Goal: Complete application form

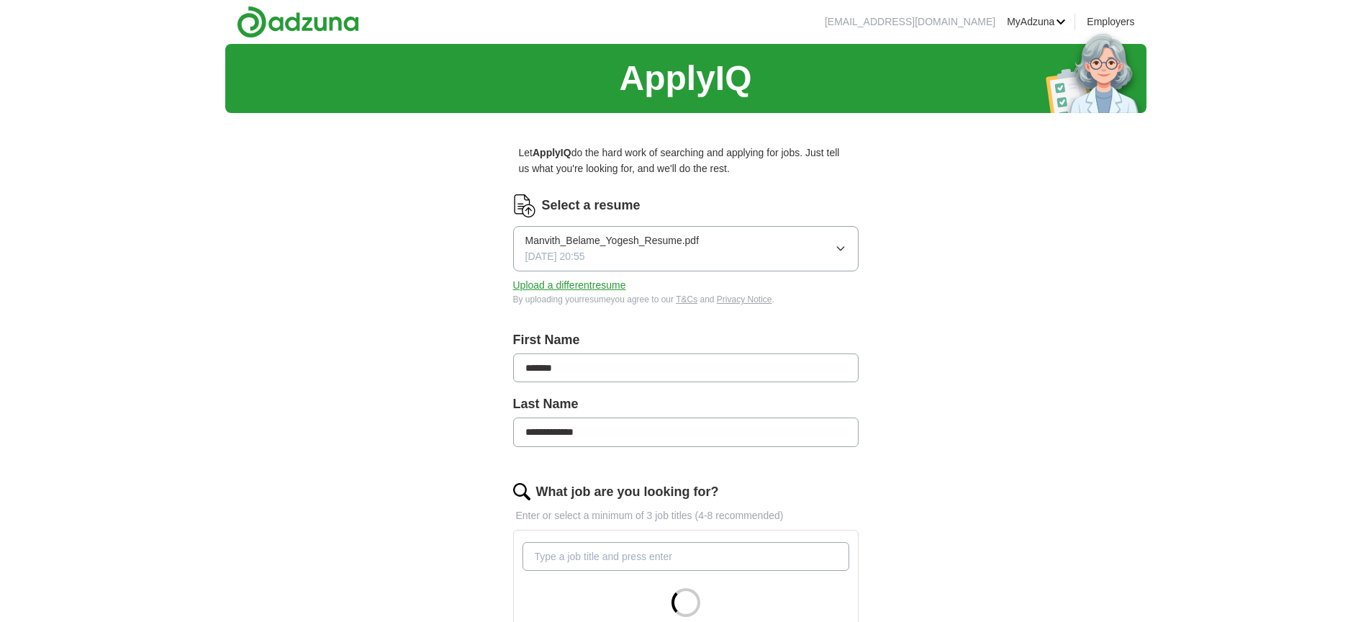
click at [584, 286] on button "Upload a different resume" at bounding box center [569, 285] width 113 height 16
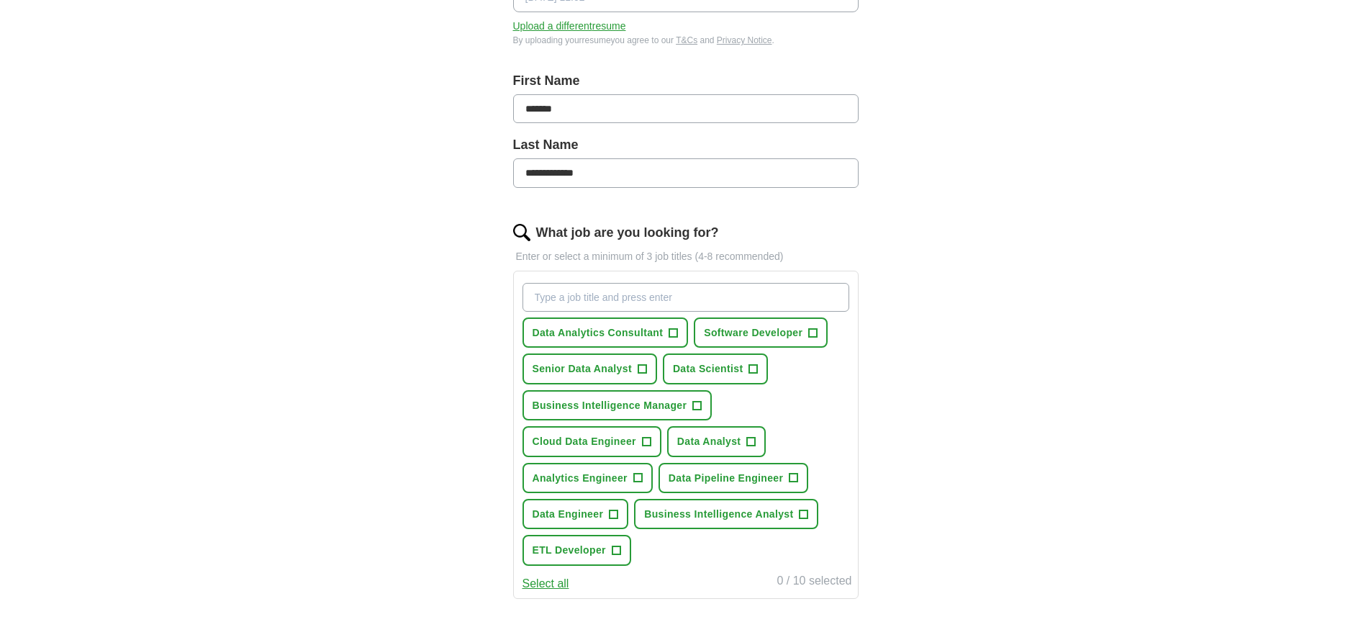
scroll to position [273, 0]
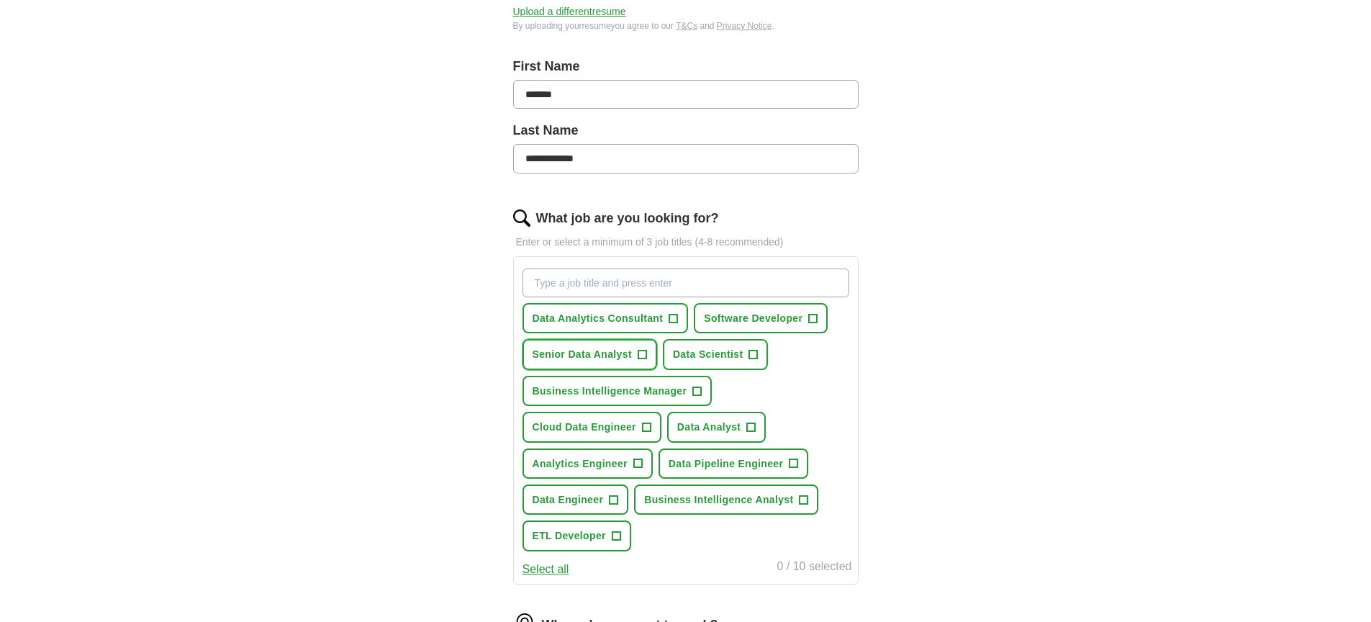
click at [619, 356] on span "Senior Data Analyst" at bounding box center [581, 354] width 99 height 16
click at [619, 325] on span "Data Analytics Consultant" at bounding box center [597, 318] width 131 height 16
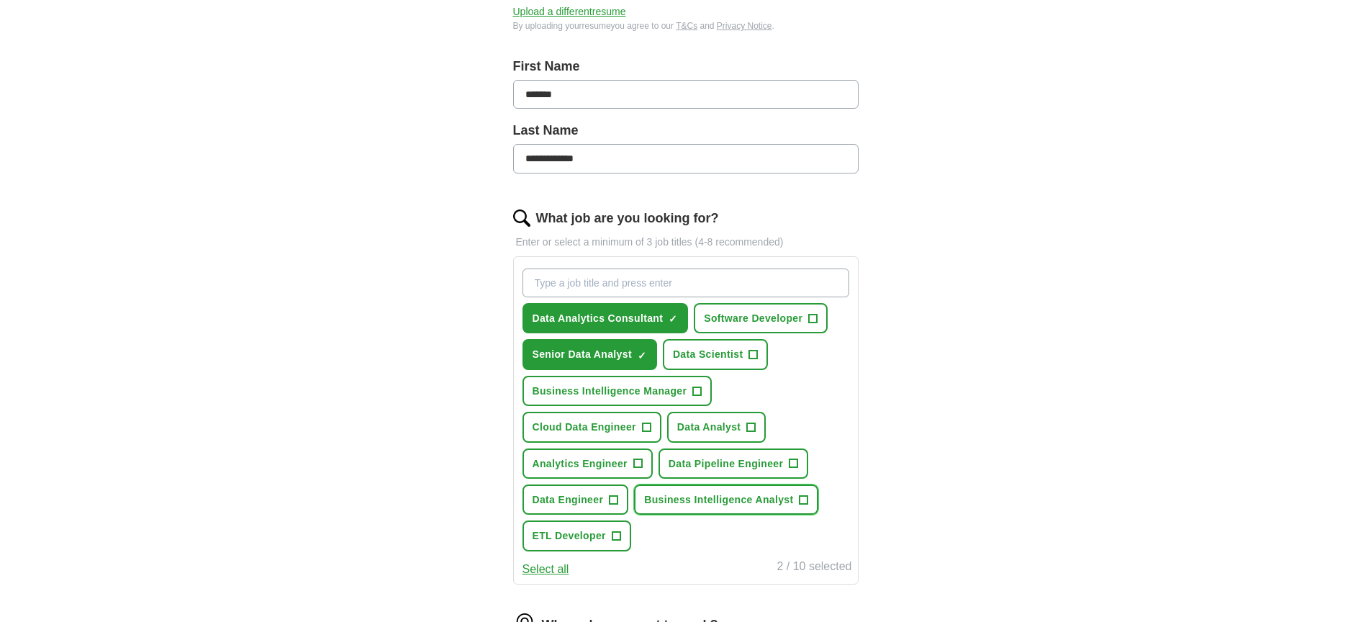
click at [705, 500] on span "Business Intelligence Analyst" at bounding box center [718, 499] width 149 height 16
click at [704, 429] on span "Data Analyst" at bounding box center [709, 427] width 64 height 16
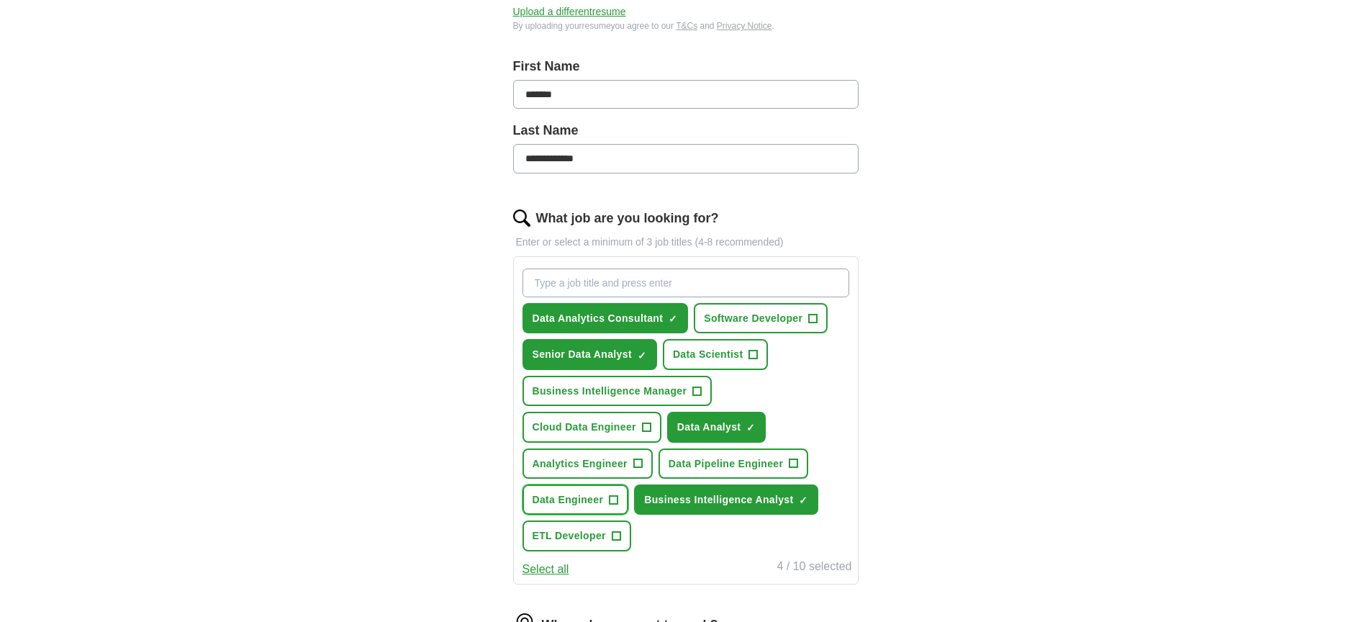
click at [561, 507] on button "Data Engineer +" at bounding box center [575, 499] width 106 height 30
click at [574, 535] on span "ETL Developer" at bounding box center [568, 535] width 73 height 16
click at [602, 471] on span "Analytics Engineer" at bounding box center [579, 463] width 95 height 16
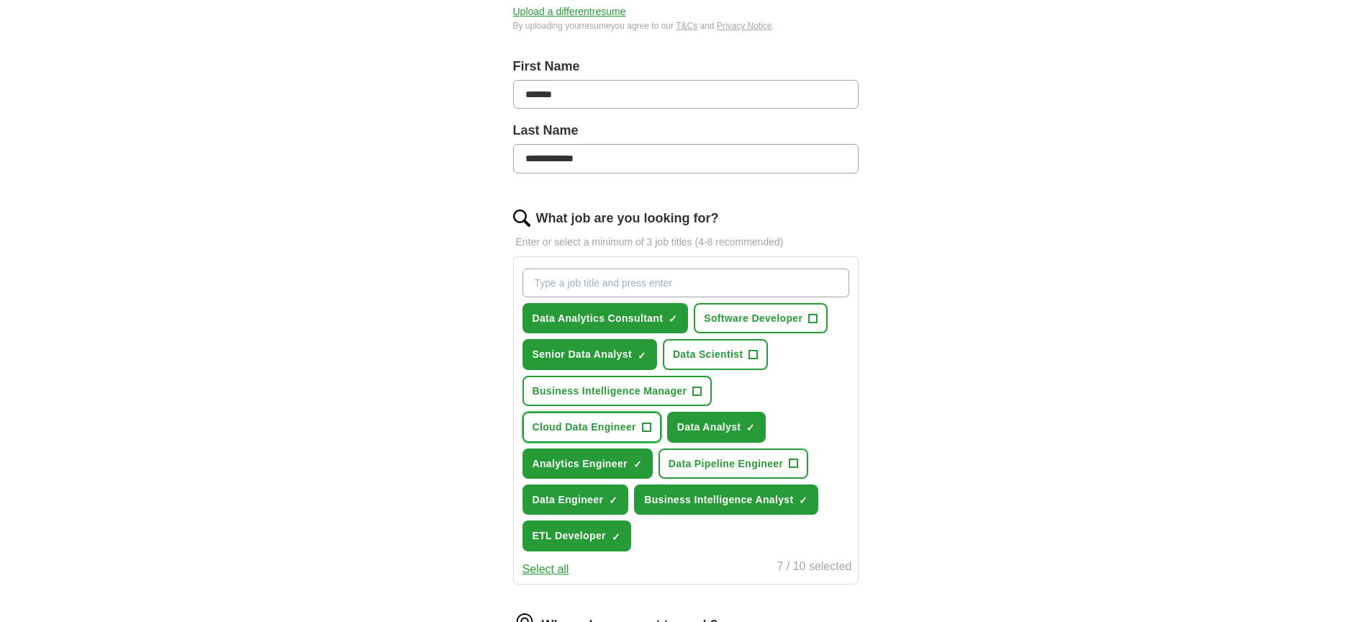
click at [614, 425] on span "Cloud Data Engineer" at bounding box center [584, 427] width 104 height 16
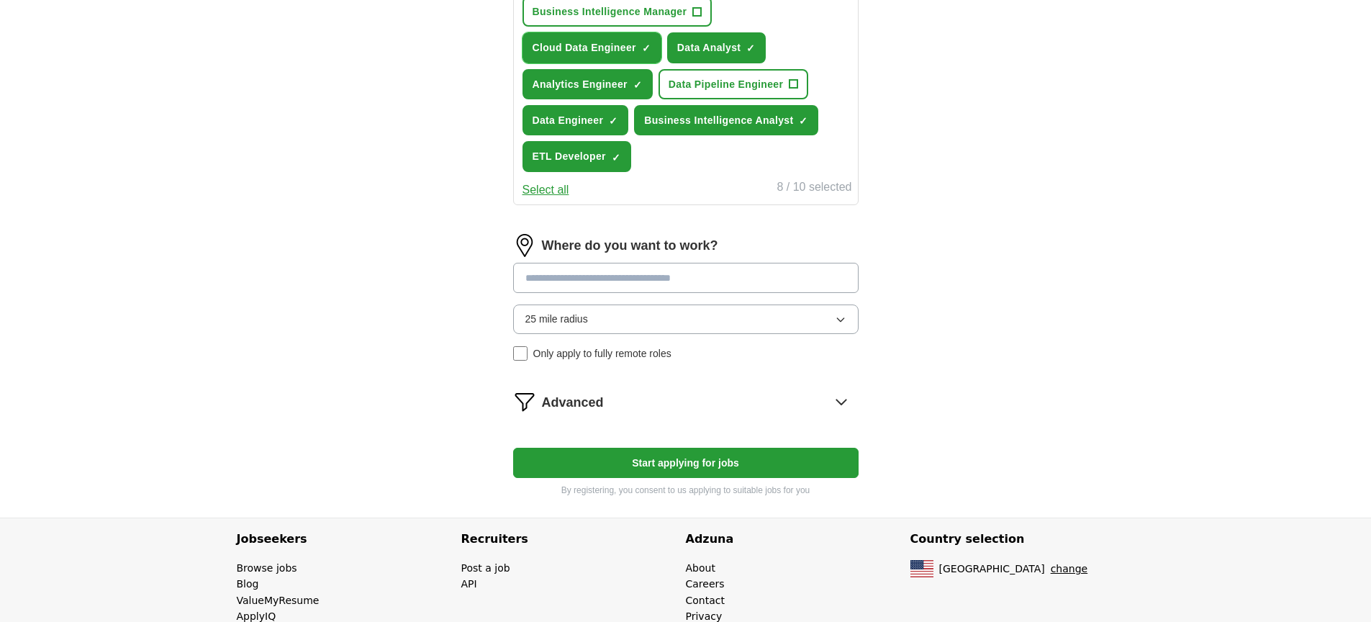
scroll to position [654, 0]
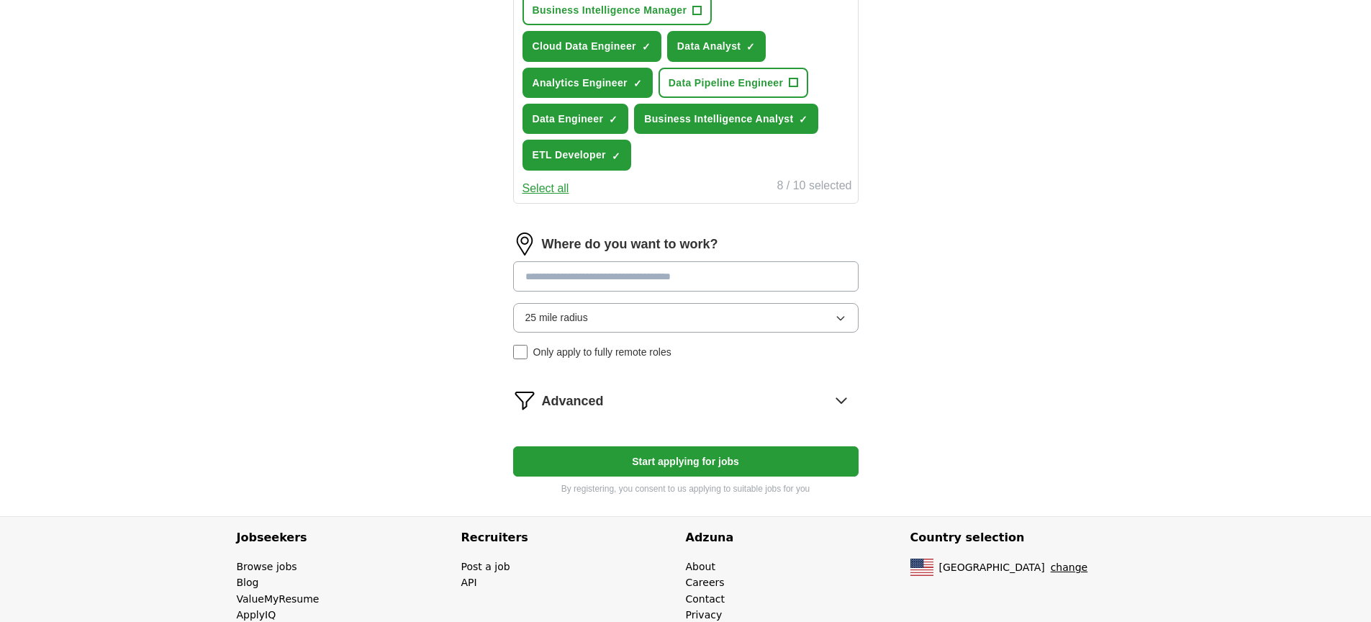
click at [599, 404] on span "Advanced" at bounding box center [573, 401] width 62 height 21
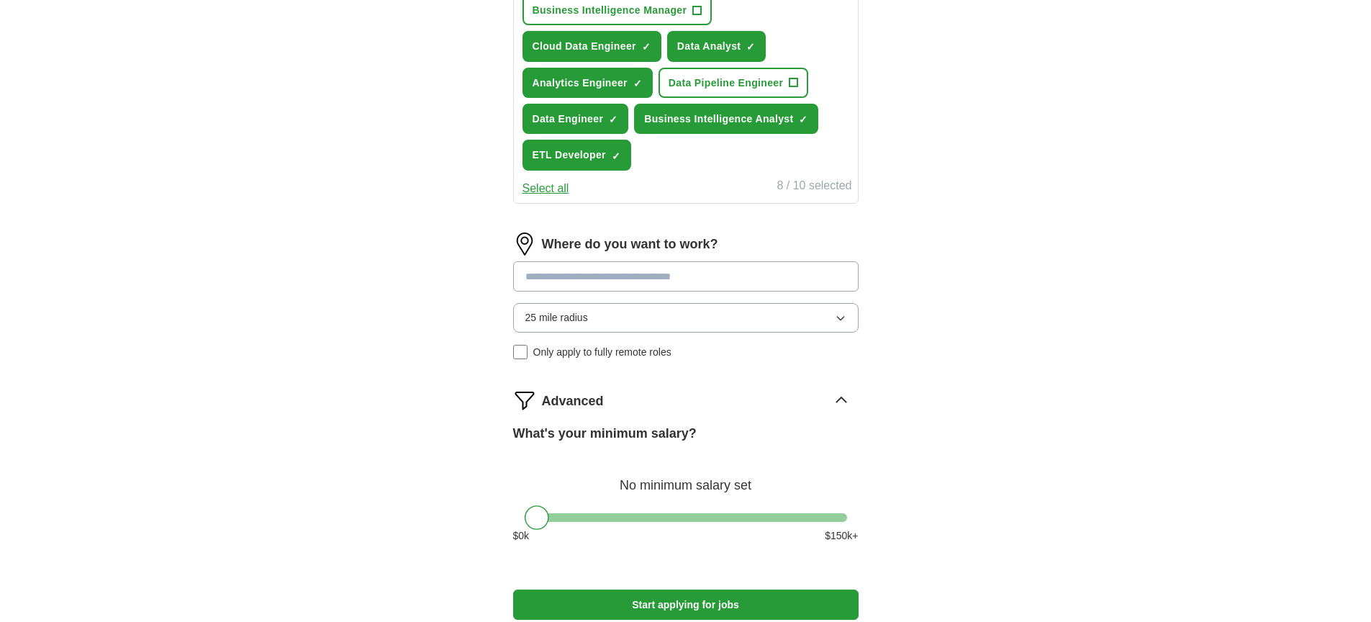
click at [599, 404] on span "Advanced" at bounding box center [573, 401] width 62 height 21
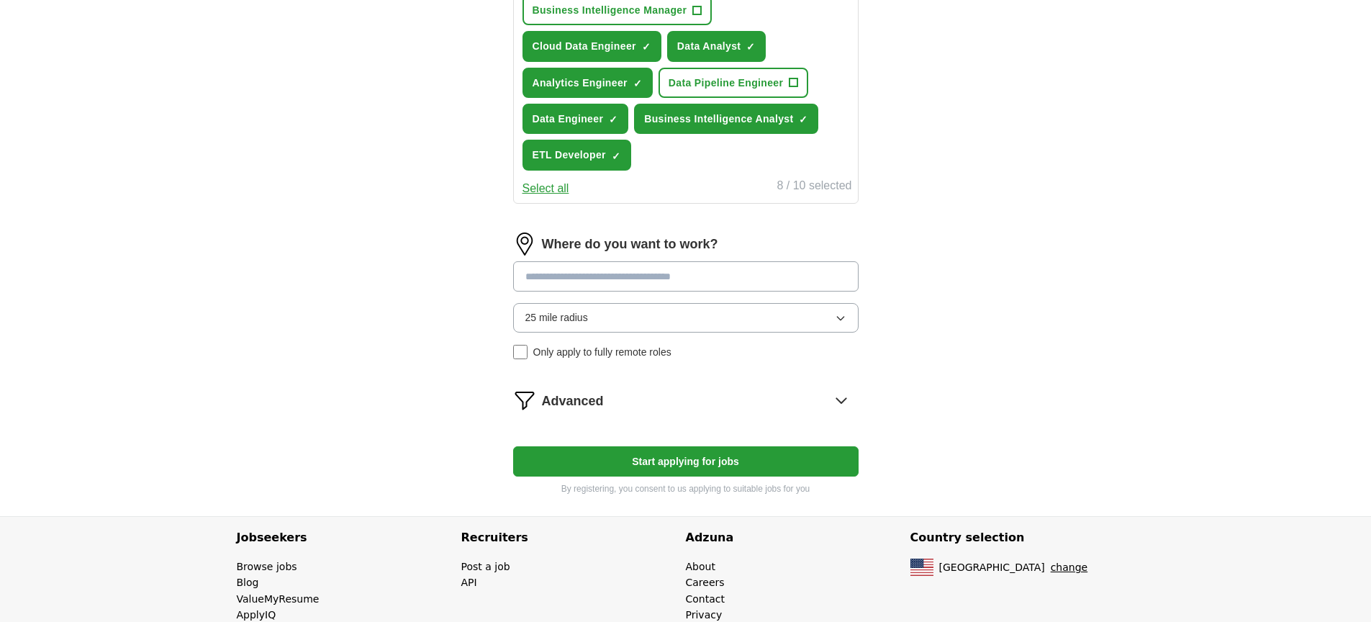
click at [573, 260] on div "Where do you want to work? 25 mile radius Only apply to fully remote roles" at bounding box center [685, 301] width 345 height 139
click at [555, 276] on input at bounding box center [685, 276] width 345 height 30
click at [608, 451] on form "**********" at bounding box center [685, 18] width 345 height 956
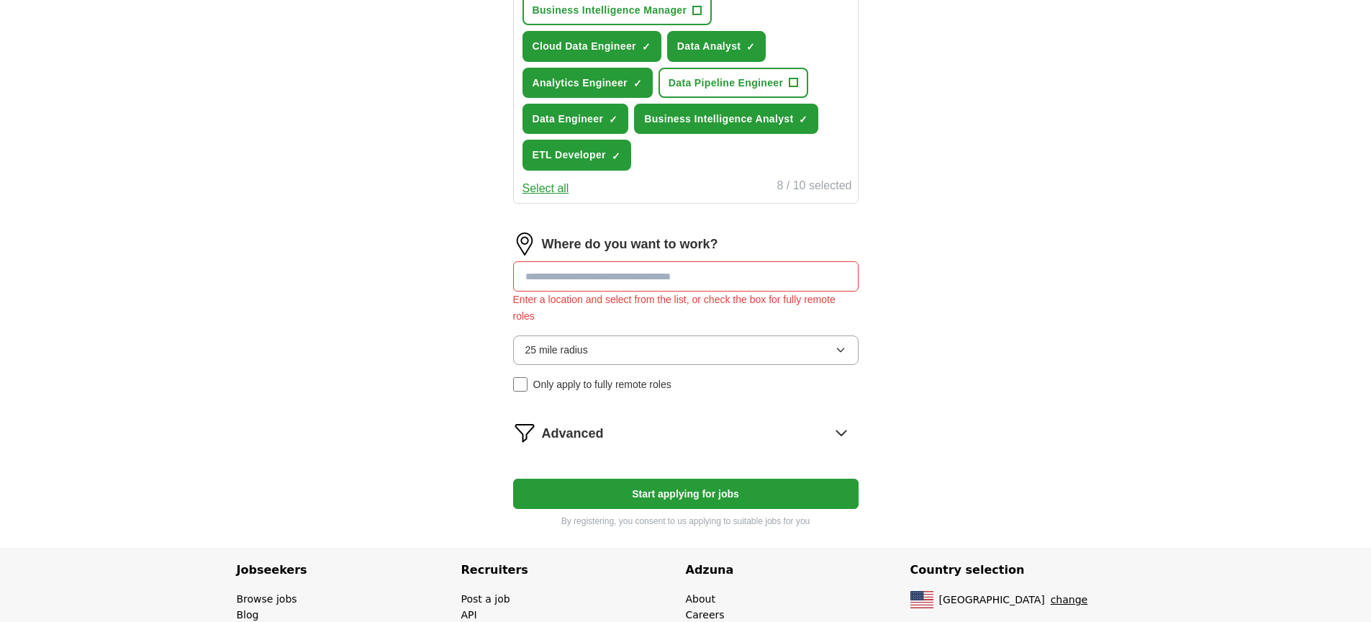
click at [566, 276] on input at bounding box center [685, 276] width 345 height 30
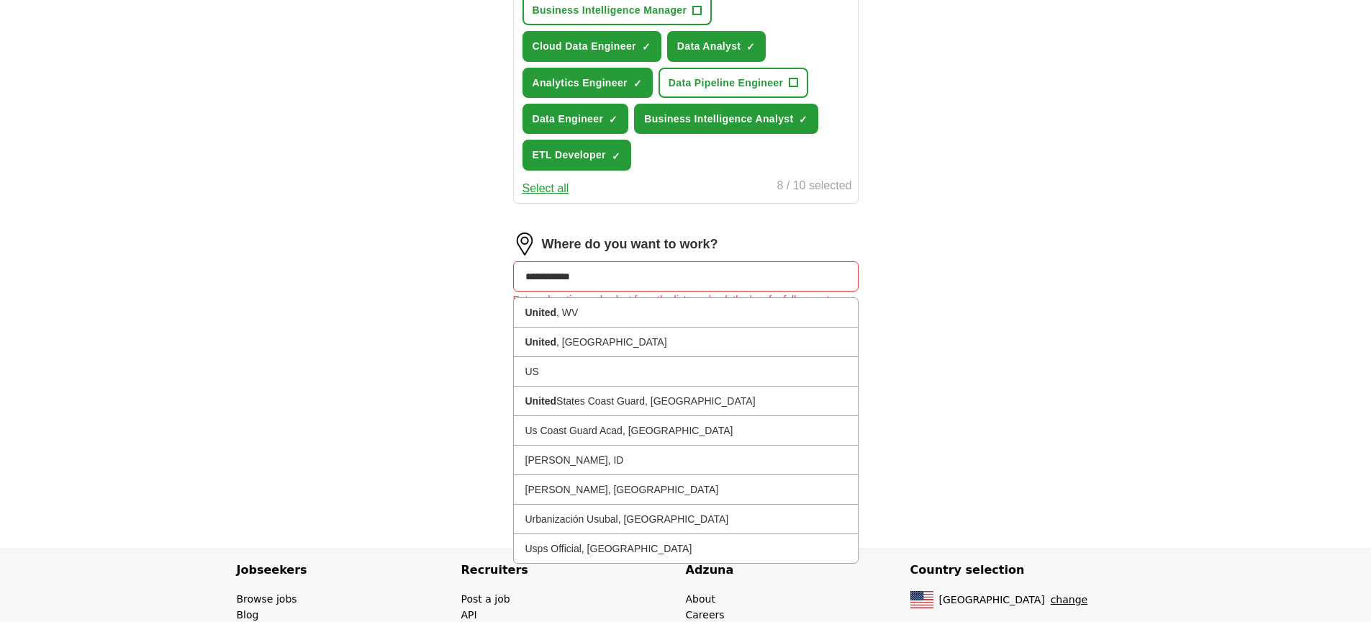
type input "**********"
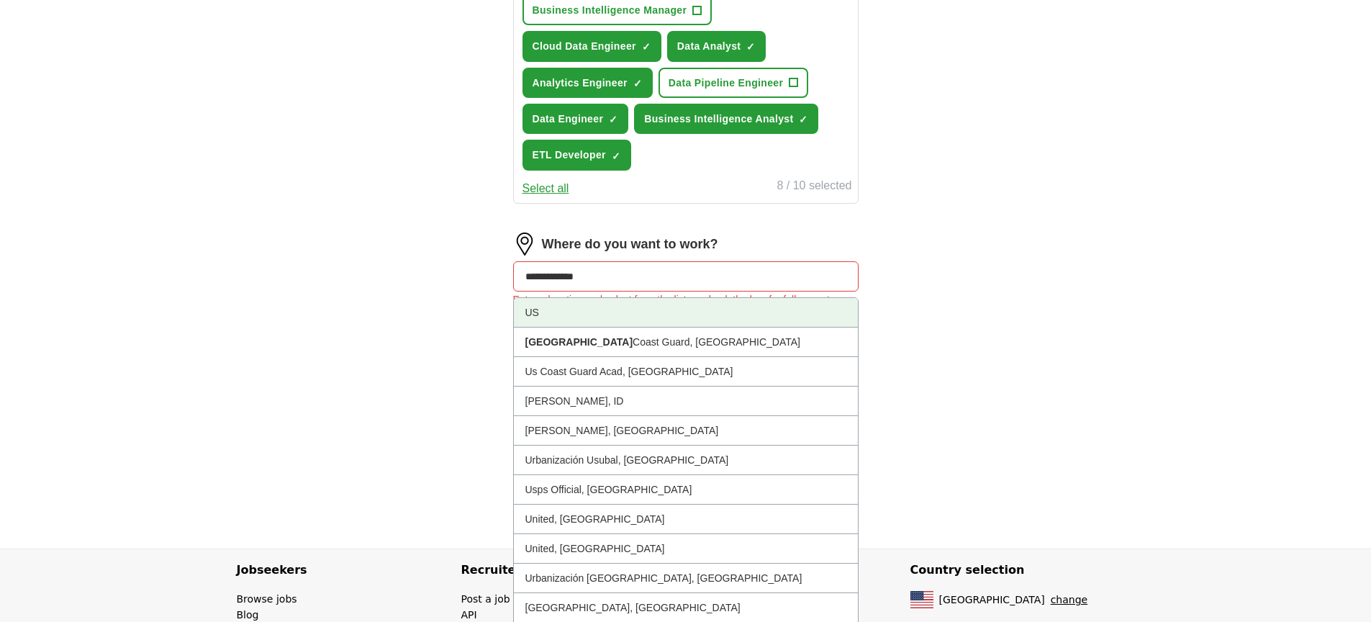
click at [560, 301] on li "US" at bounding box center [686, 313] width 344 height 30
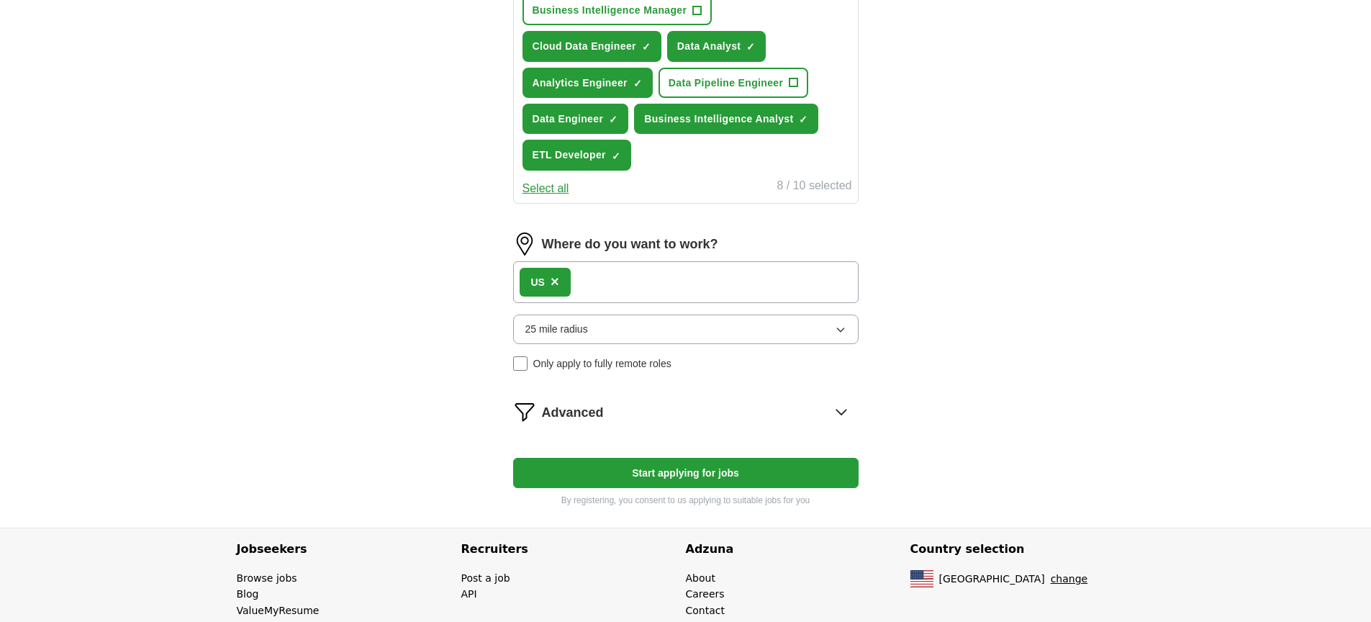
click at [713, 336] on button "25 mile radius" at bounding box center [685, 328] width 345 height 29
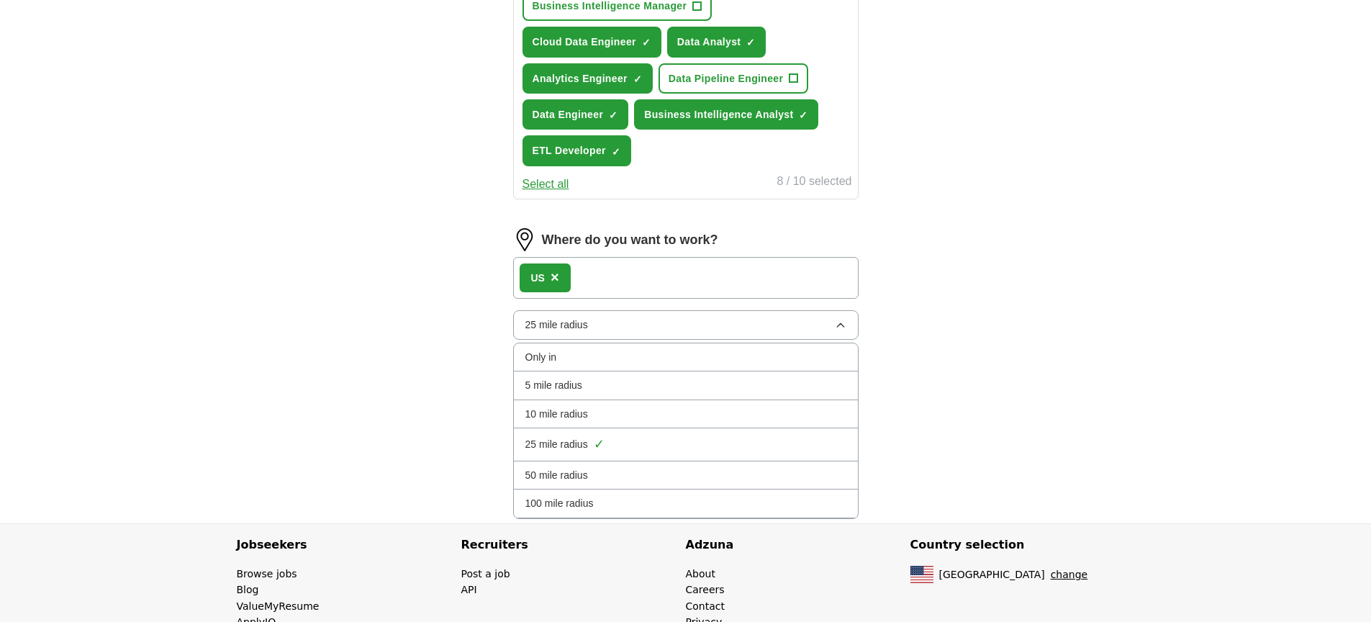
scroll to position [660, 0]
click at [609, 345] on li "Only in" at bounding box center [686, 356] width 344 height 28
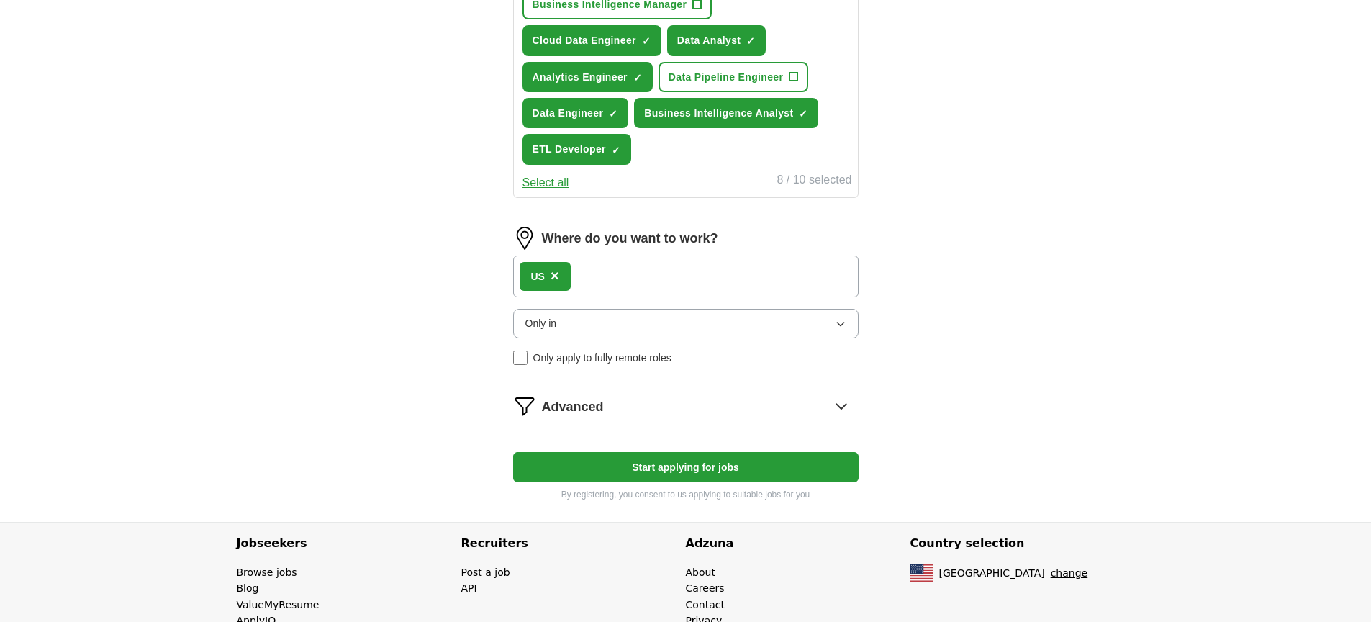
click at [668, 463] on button "Start applying for jobs" at bounding box center [685, 467] width 345 height 30
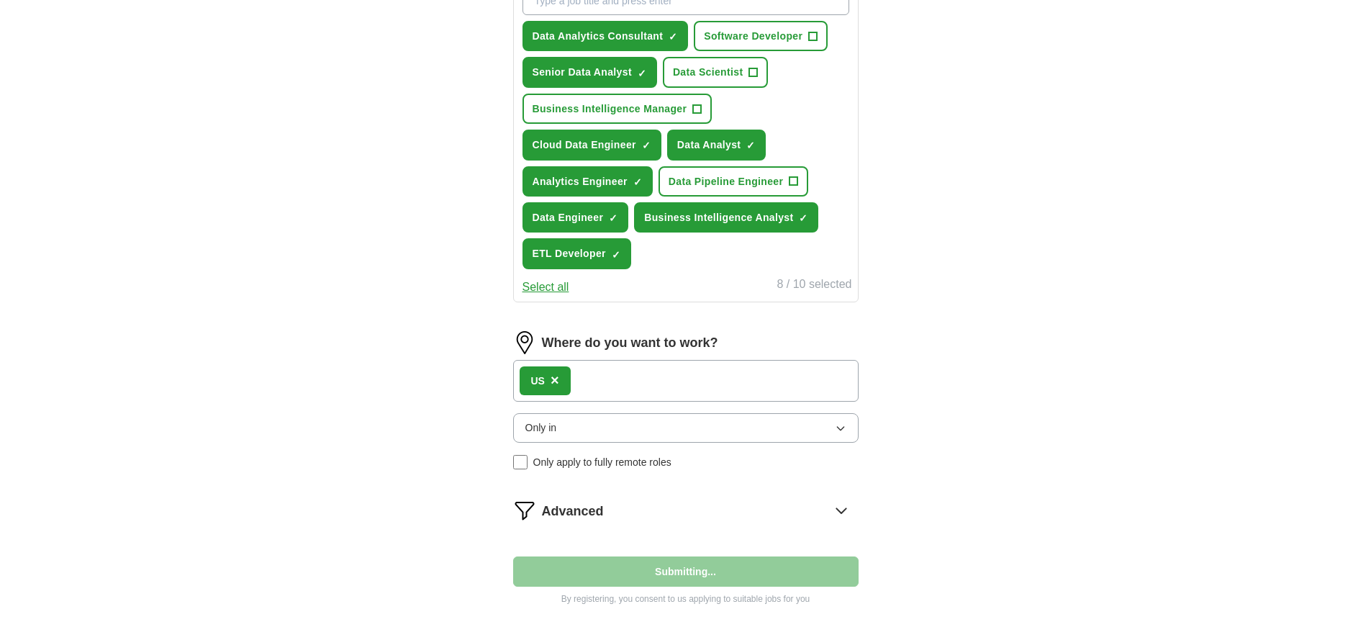
select select "**"
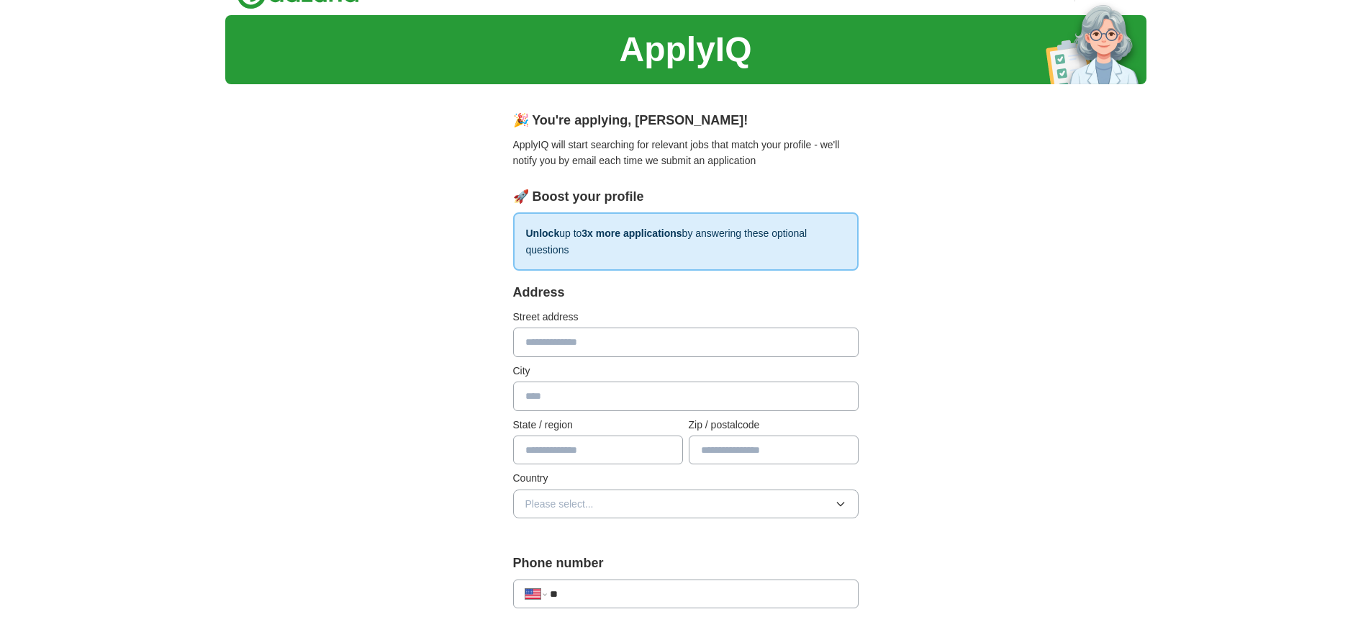
scroll to position [0, 0]
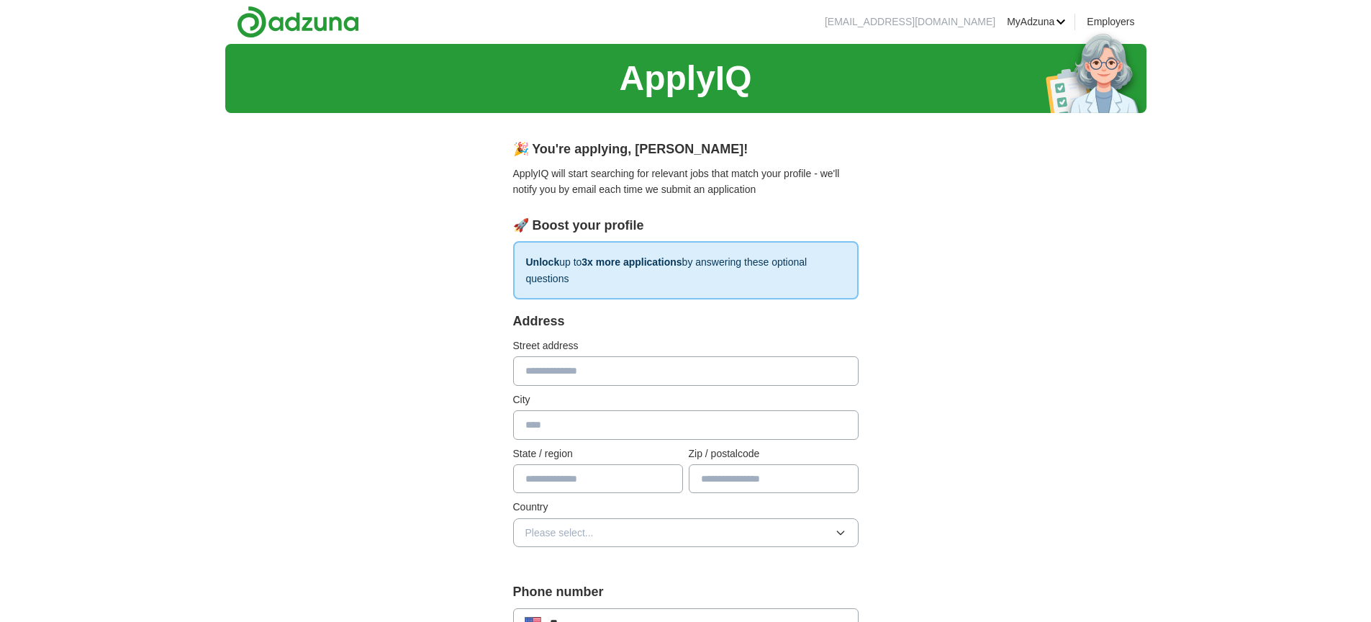
click at [558, 363] on input "text" at bounding box center [685, 370] width 345 height 29
type input "**********"
type input "****"
type input "**"
type input "*****"
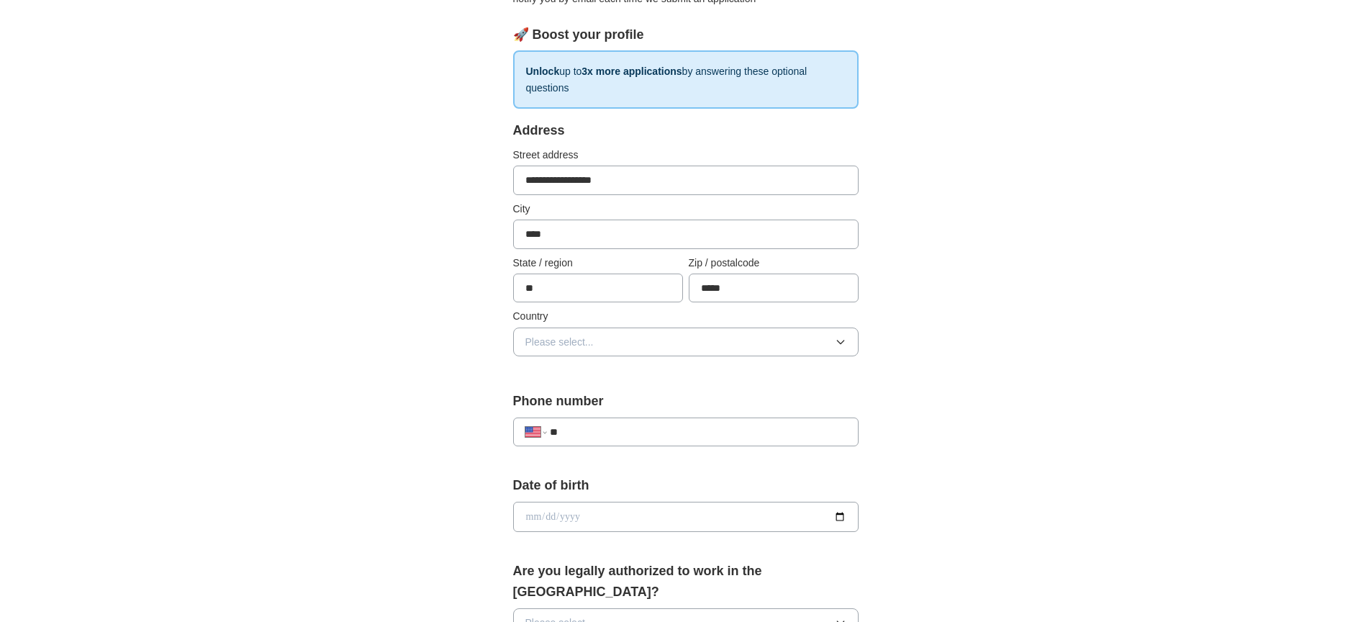
scroll to position [205, 0]
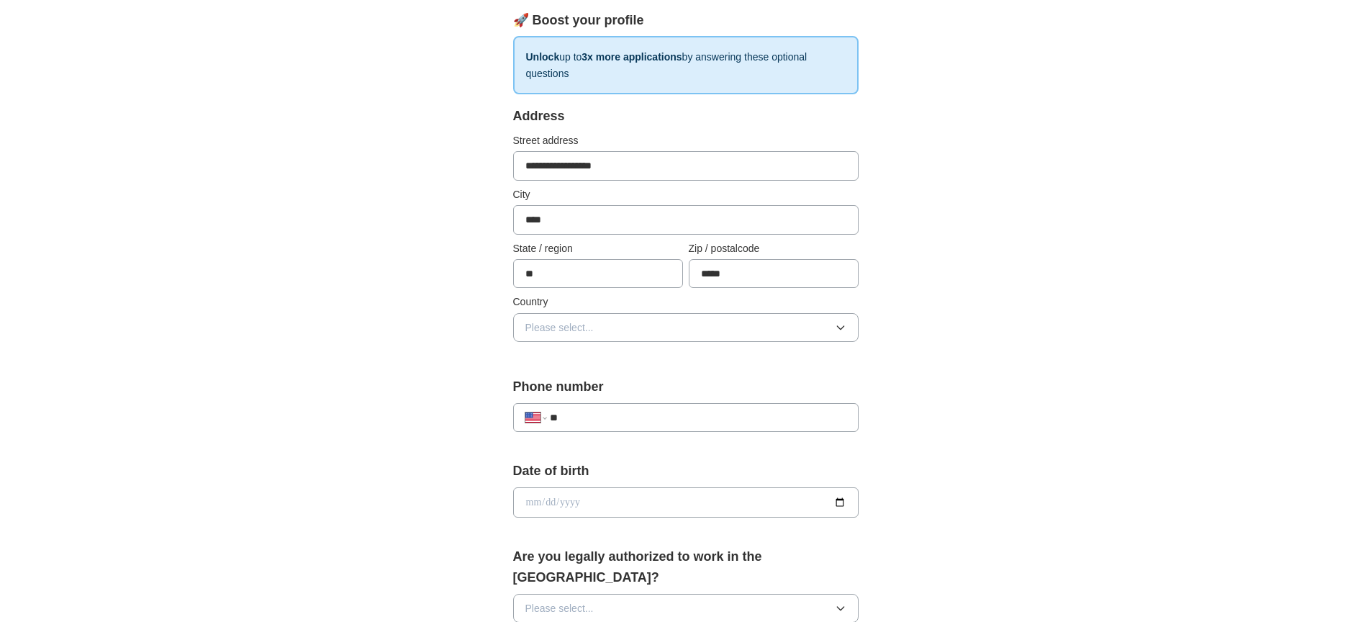
click at [589, 336] on button "Please select..." at bounding box center [685, 327] width 345 height 29
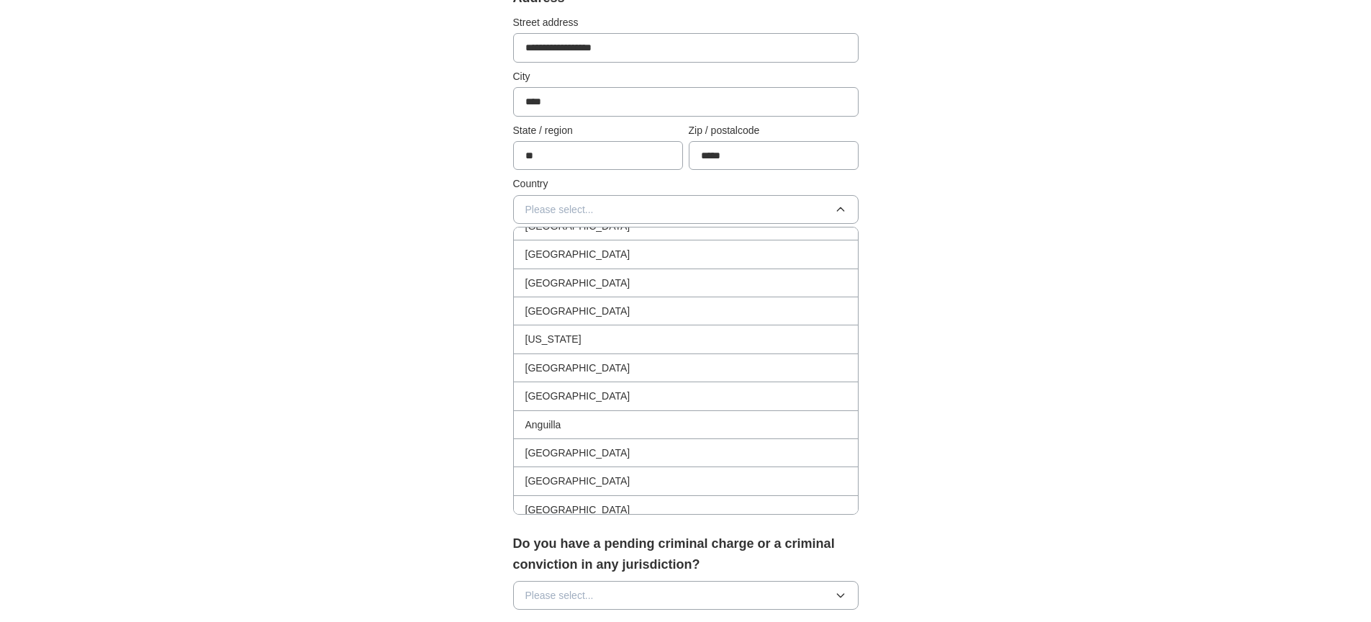
scroll to position [0, 0]
click at [613, 262] on div "[GEOGRAPHIC_DATA]" at bounding box center [685, 269] width 321 height 16
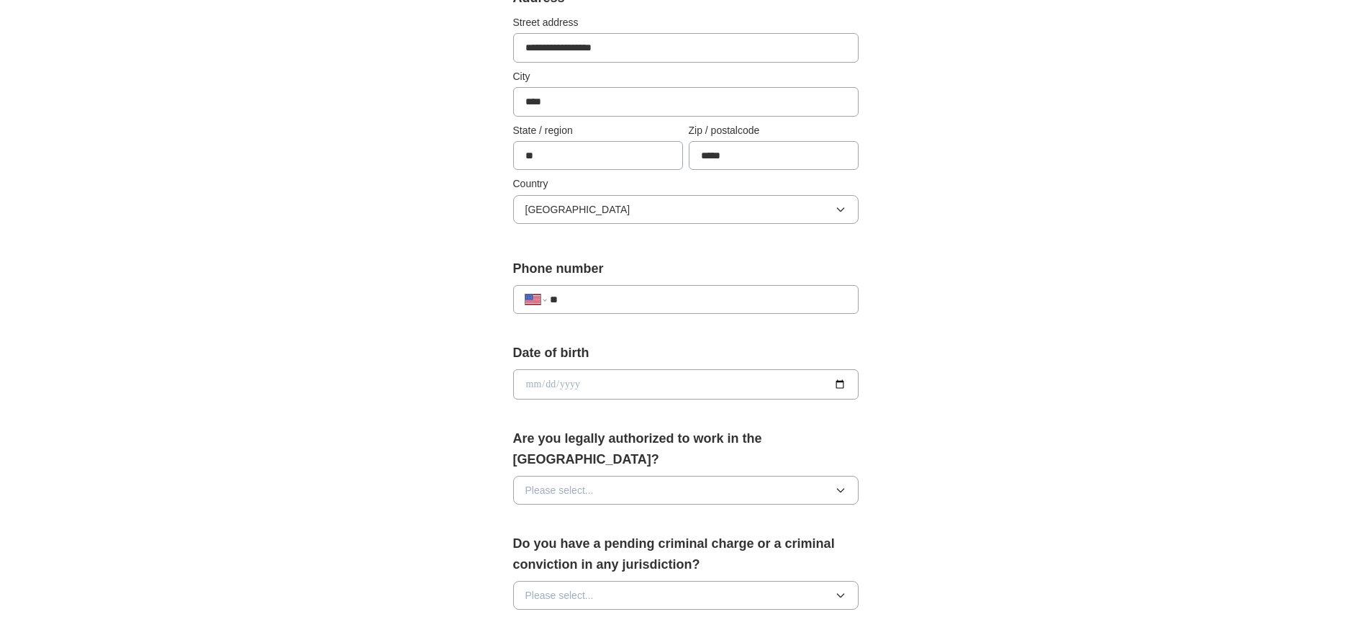
click at [597, 299] on input "**" at bounding box center [698, 299] width 296 height 16
type input "**********"
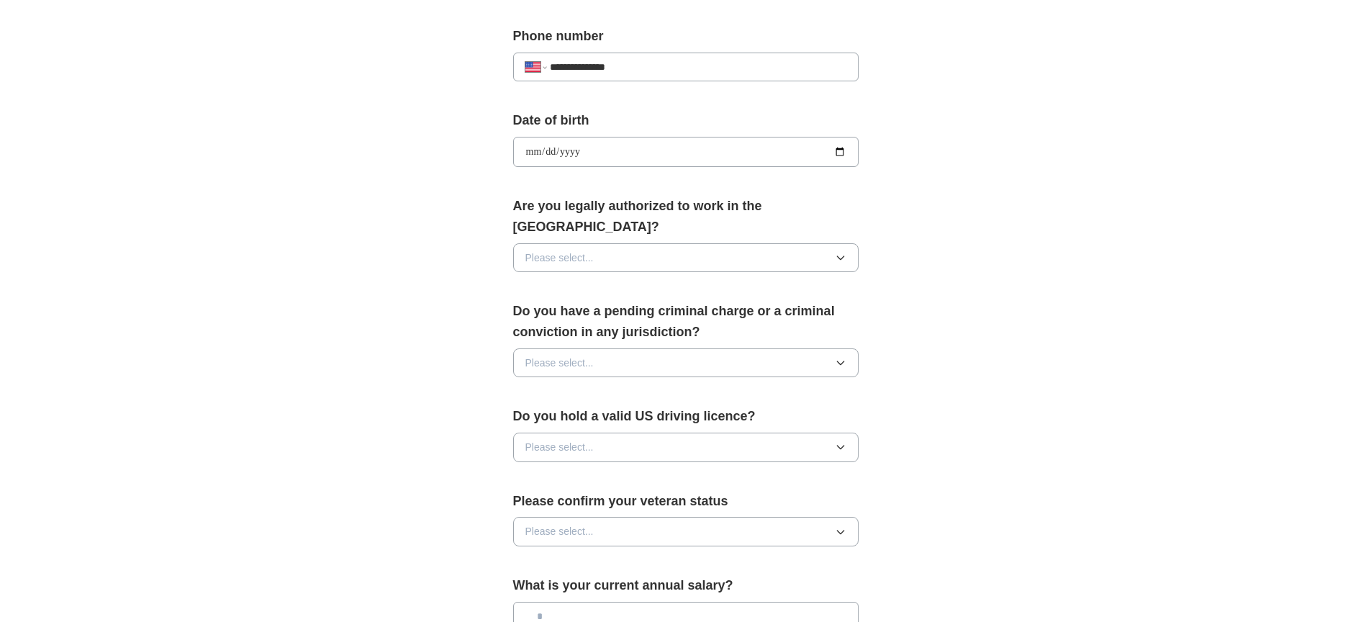
scroll to position [564, 0]
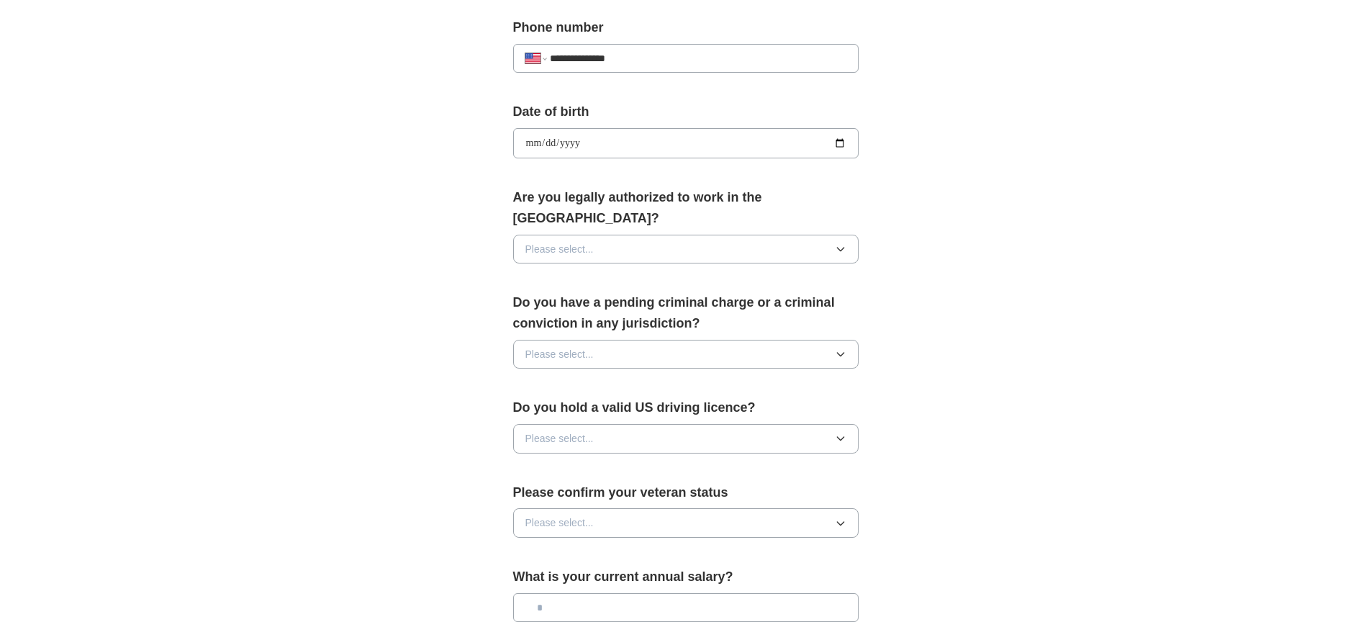
click at [738, 235] on button "Please select..." at bounding box center [685, 249] width 345 height 29
click at [688, 273] on div "Yes" at bounding box center [685, 281] width 321 height 16
click at [615, 340] on button "Please select..." at bounding box center [685, 354] width 345 height 29
click at [560, 407] on div "No" at bounding box center [685, 415] width 321 height 16
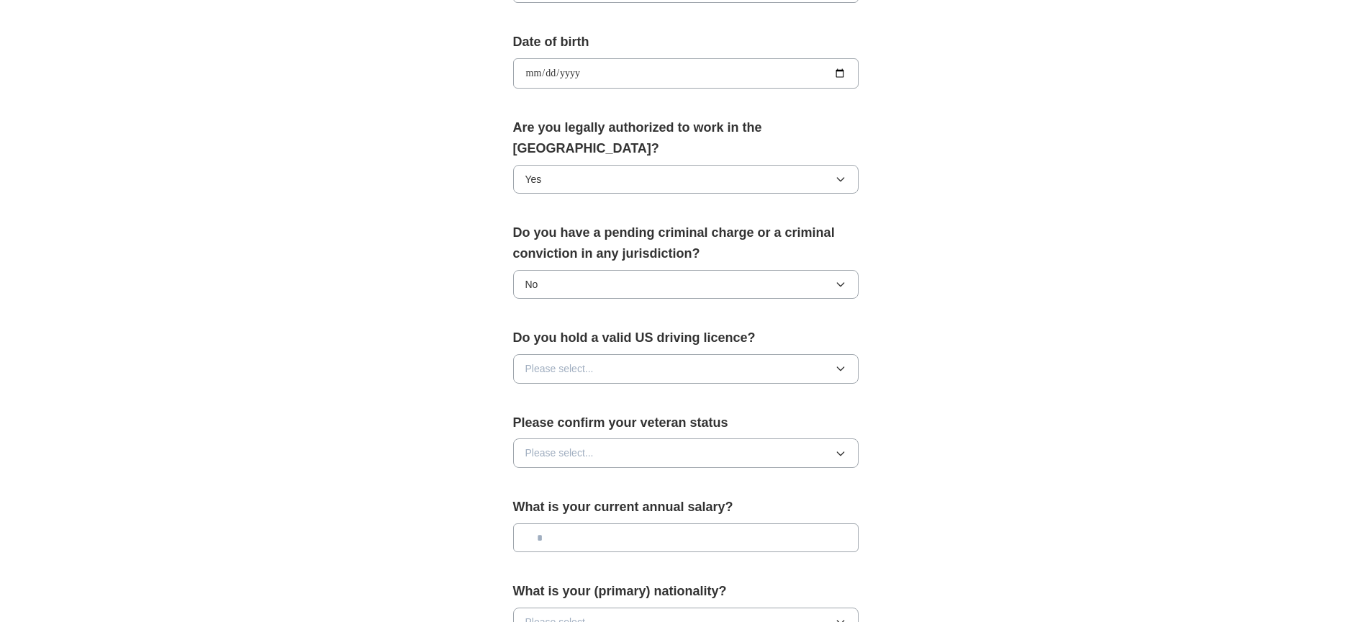
scroll to position [640, 0]
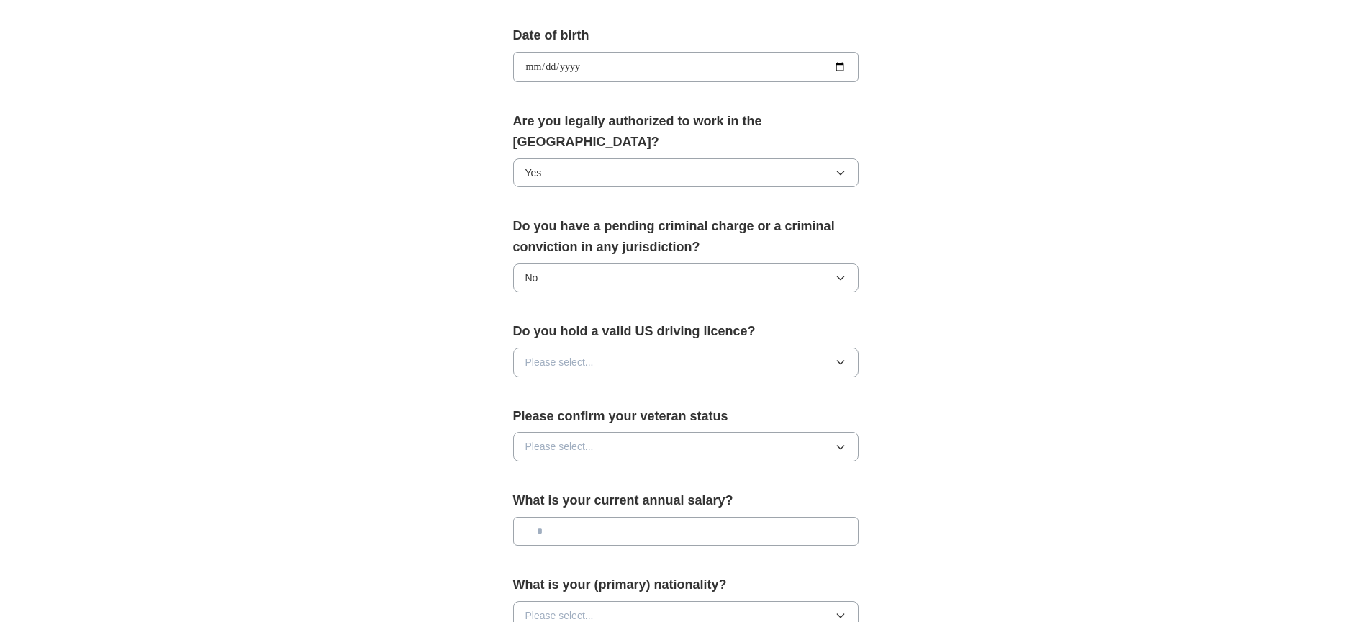
click at [621, 348] on button "Please select..." at bounding box center [685, 362] width 345 height 29
click at [612, 386] on div "Yes" at bounding box center [685, 394] width 321 height 16
click at [602, 432] on button "Please select..." at bounding box center [685, 446] width 345 height 29
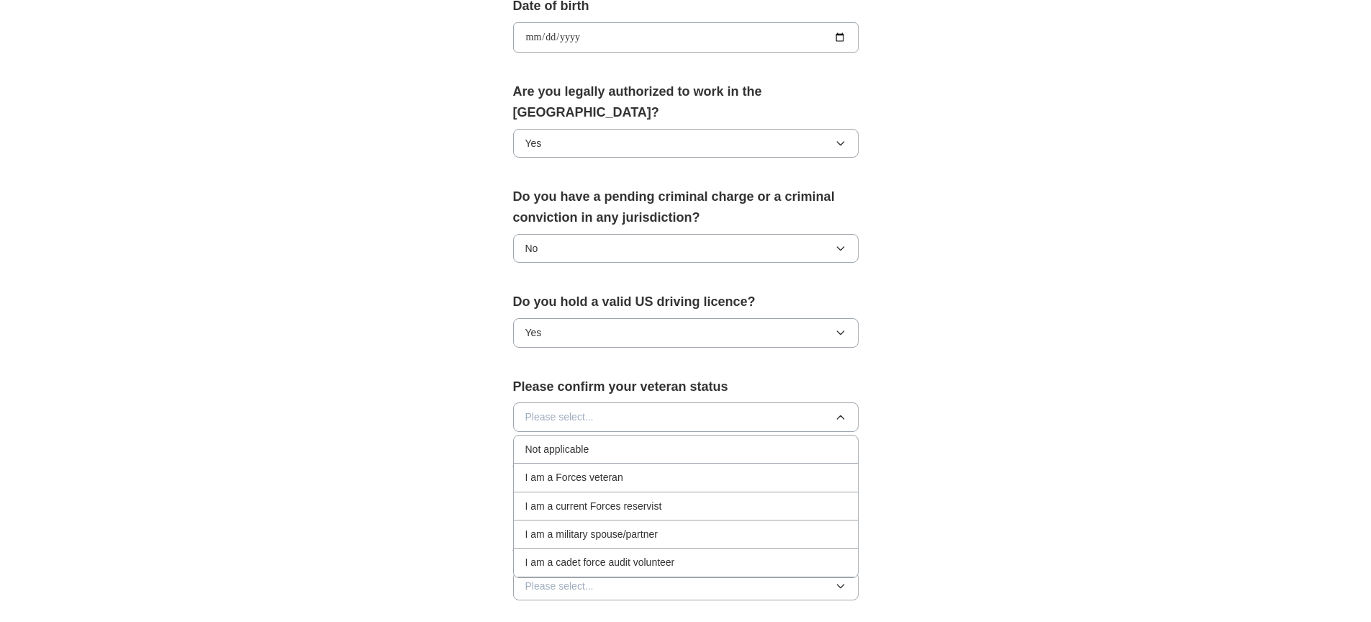
scroll to position [693, 0]
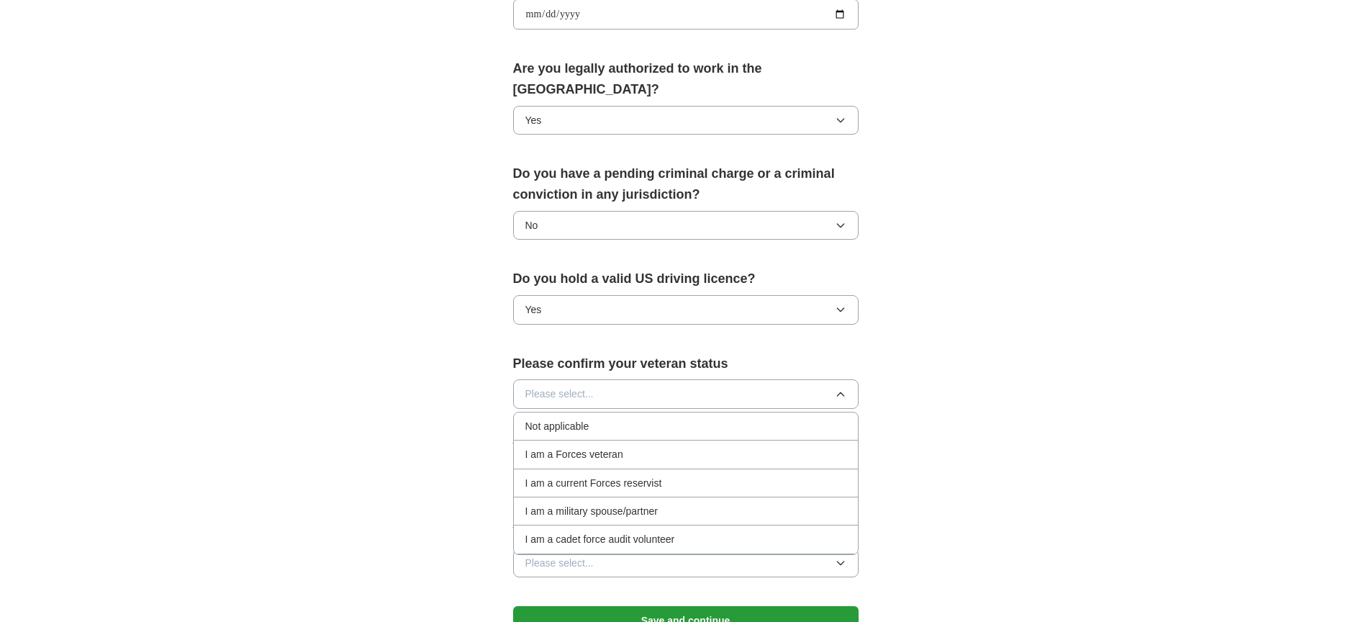
click at [630, 418] on div "Not applicable" at bounding box center [685, 426] width 321 height 16
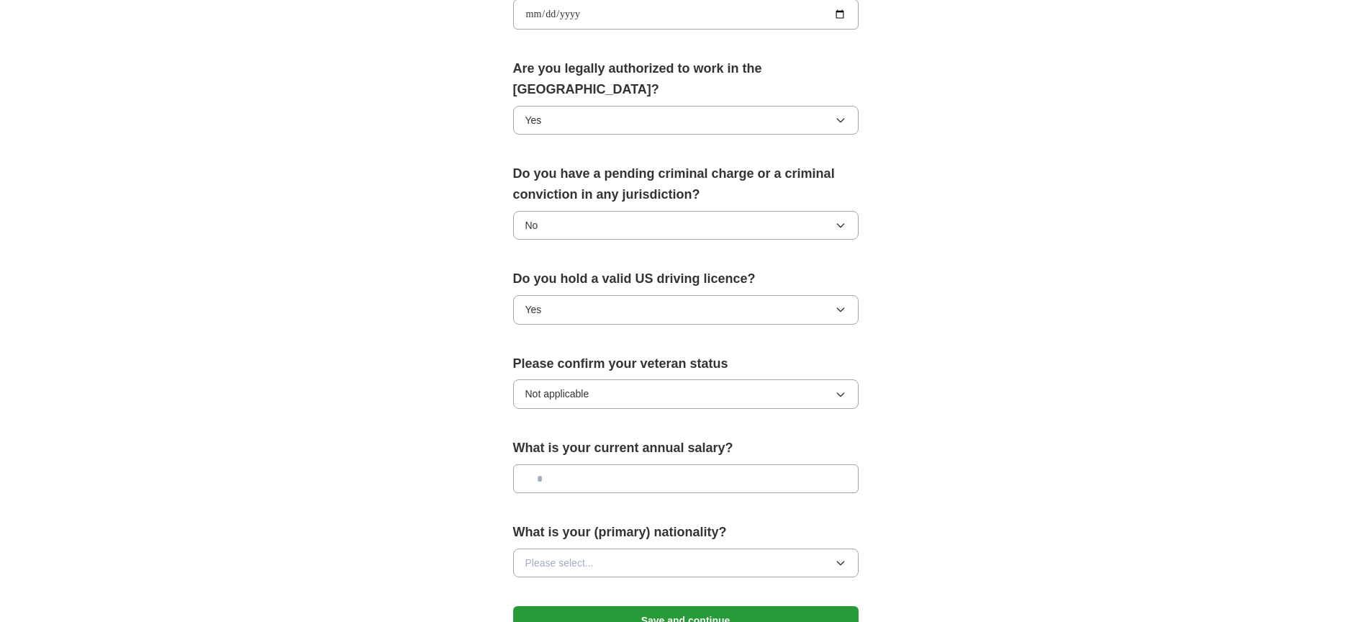
click at [575, 466] on input "text" at bounding box center [685, 478] width 345 height 29
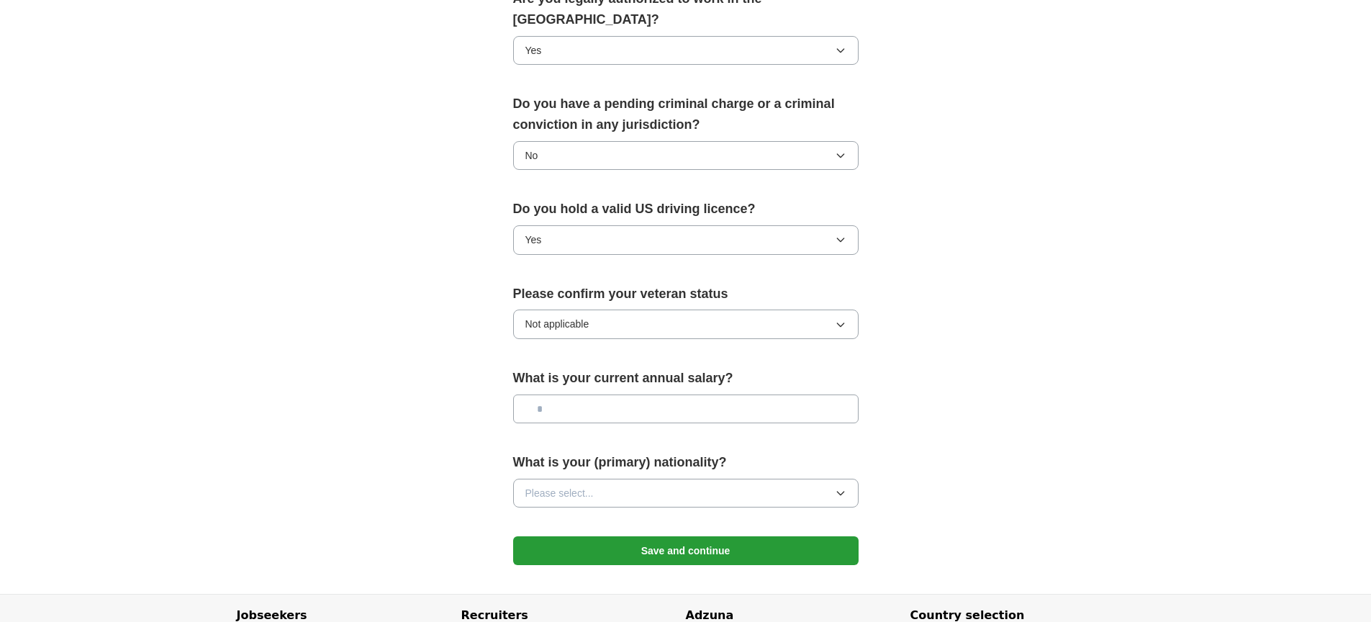
scroll to position [774, 0]
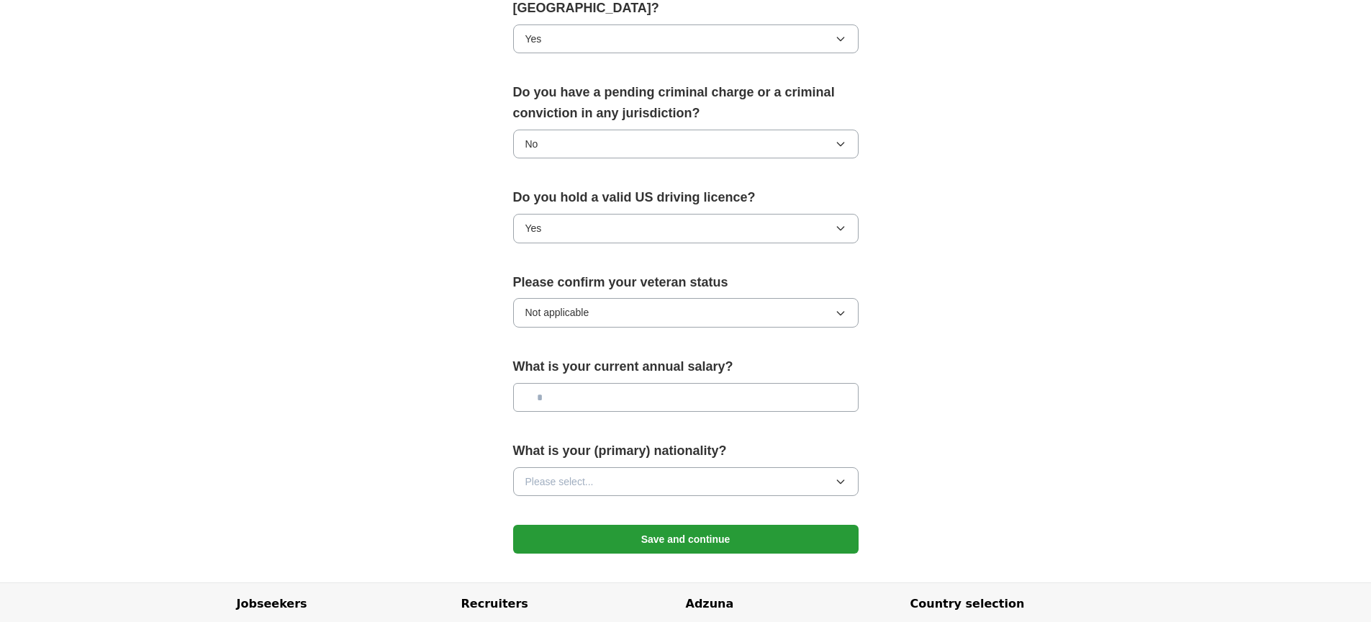
click at [609, 525] on button "Save and continue" at bounding box center [685, 539] width 345 height 29
